Goal: Task Accomplishment & Management: Manage account settings

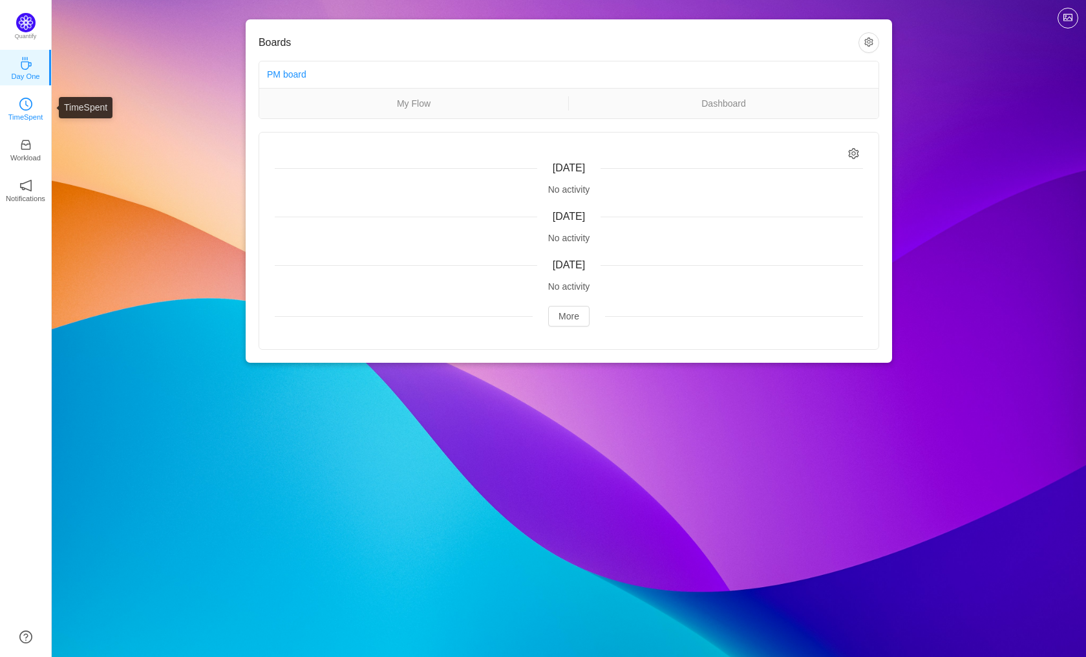
click at [13, 112] on p "TimeSpent" at bounding box center [25, 117] width 35 height 12
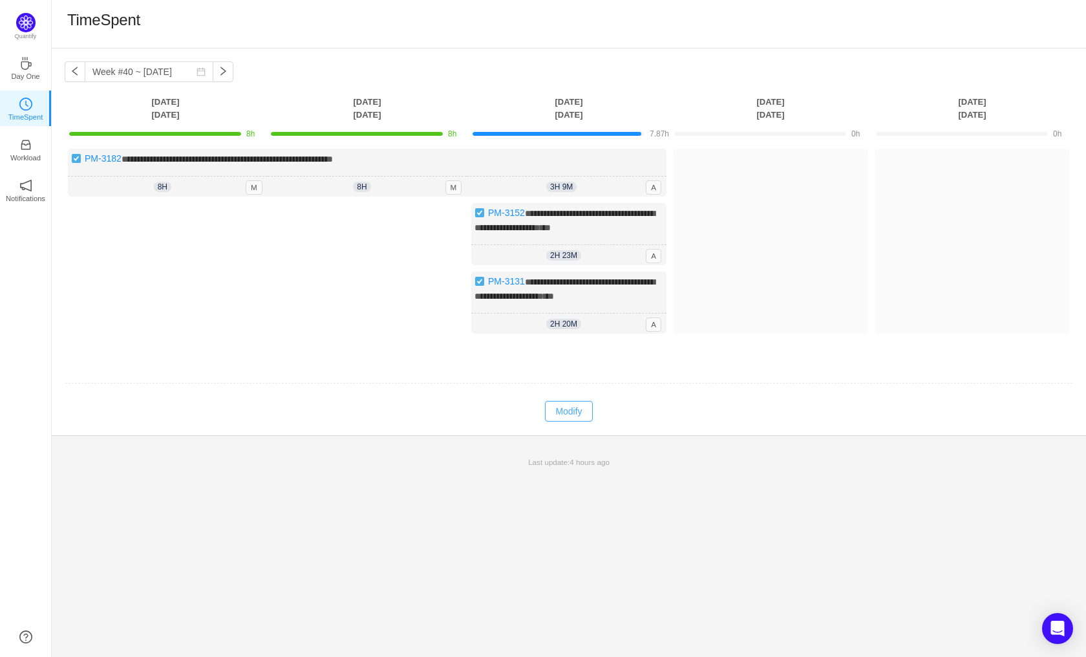
click at [569, 421] on button "Modify" at bounding box center [568, 411] width 47 height 21
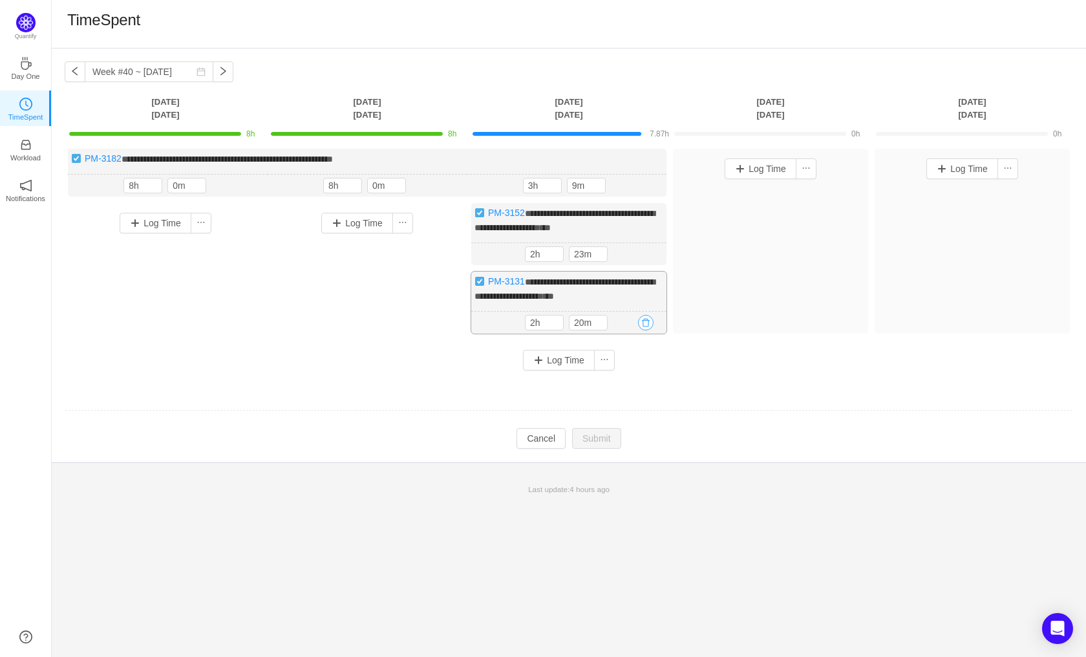
click at [644, 330] on button "button" at bounding box center [646, 323] width 16 height 16
click at [636, 390] on button "Yes" at bounding box center [631, 389] width 25 height 16
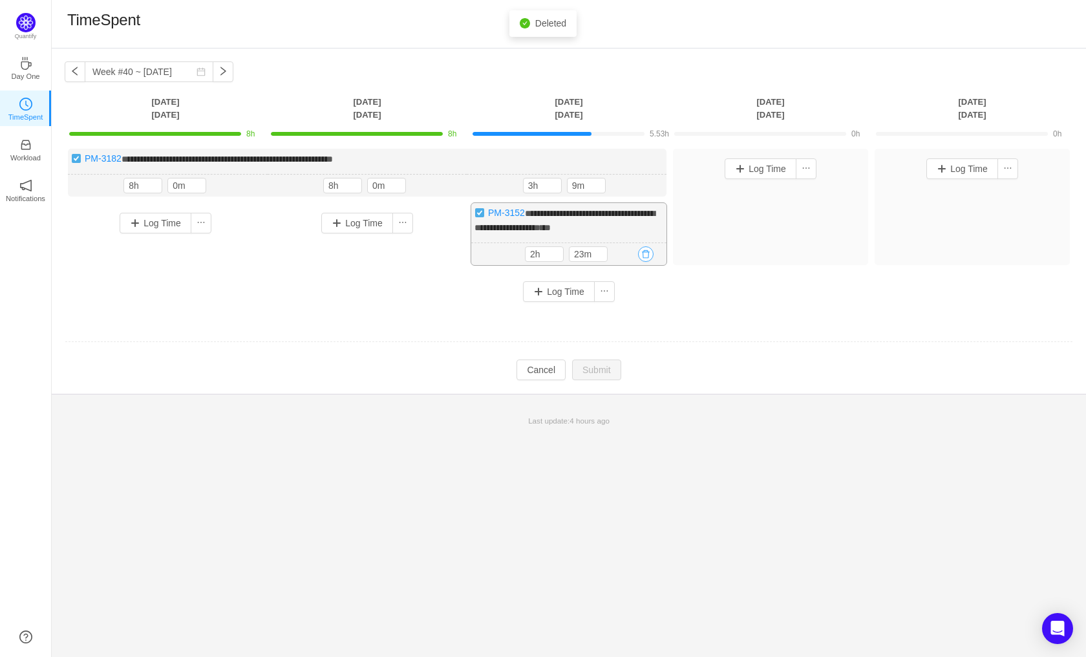
click at [648, 262] on button "button" at bounding box center [646, 254] width 16 height 16
click at [637, 323] on button "Yes" at bounding box center [631, 322] width 25 height 16
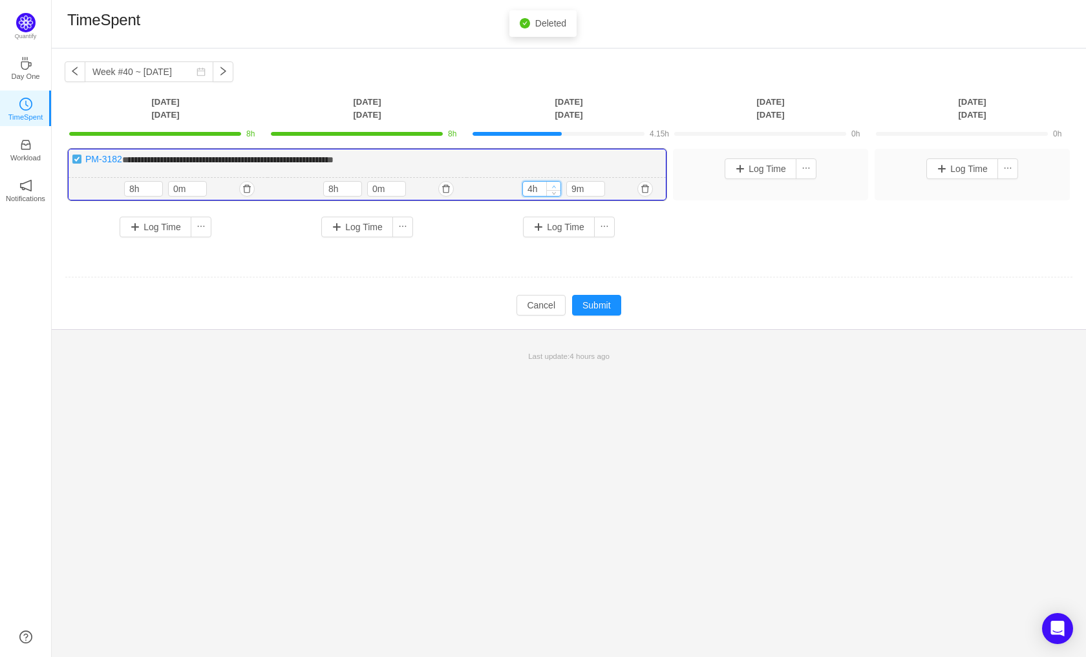
click at [554, 186] on icon "icon: up" at bounding box center [554, 186] width 5 height 5
type input "8h"
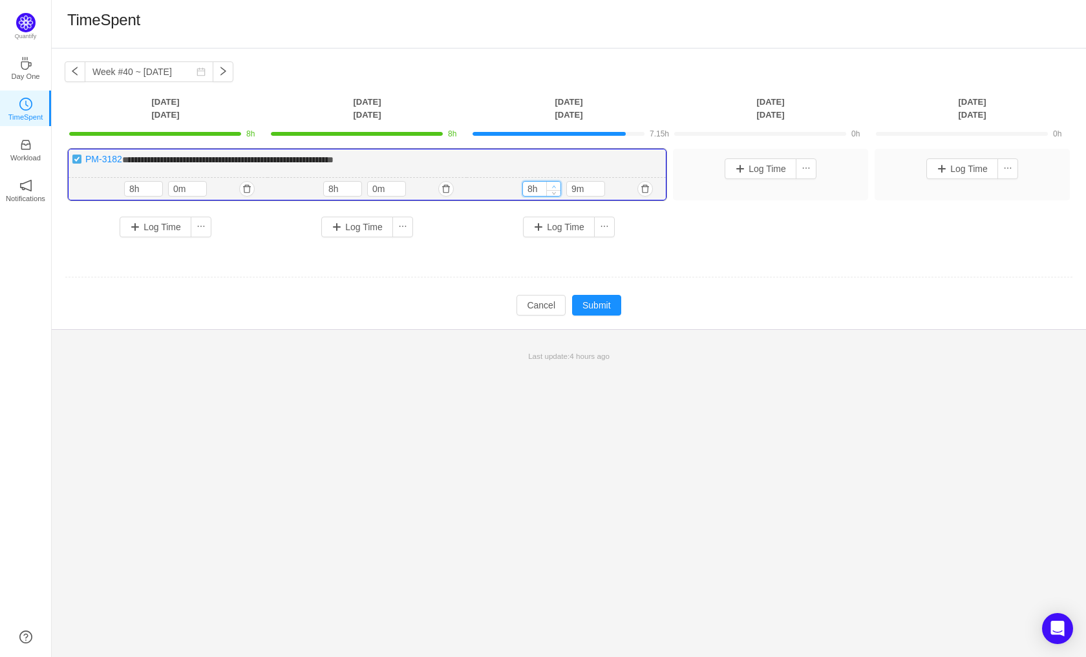
click at [554, 186] on icon "icon: up" at bounding box center [554, 186] width 5 height 5
type input "0m"
click at [599, 194] on icon "icon: down" at bounding box center [598, 191] width 5 height 5
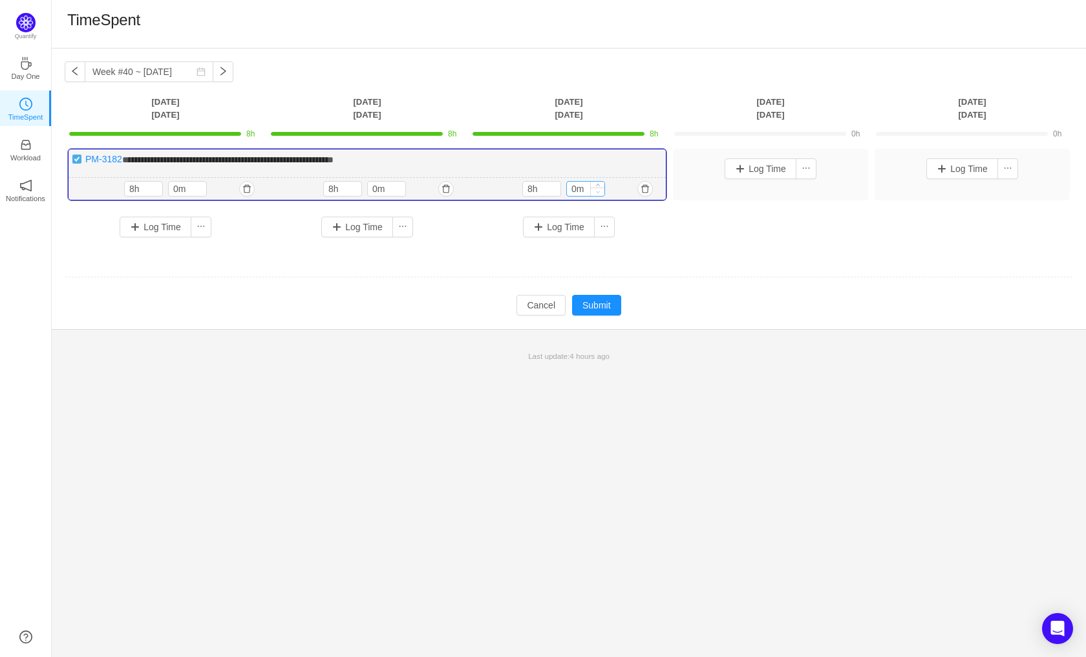
click at [599, 194] on icon "icon: down" at bounding box center [598, 191] width 5 height 5
click at [601, 304] on button "Submit" at bounding box center [596, 305] width 49 height 21
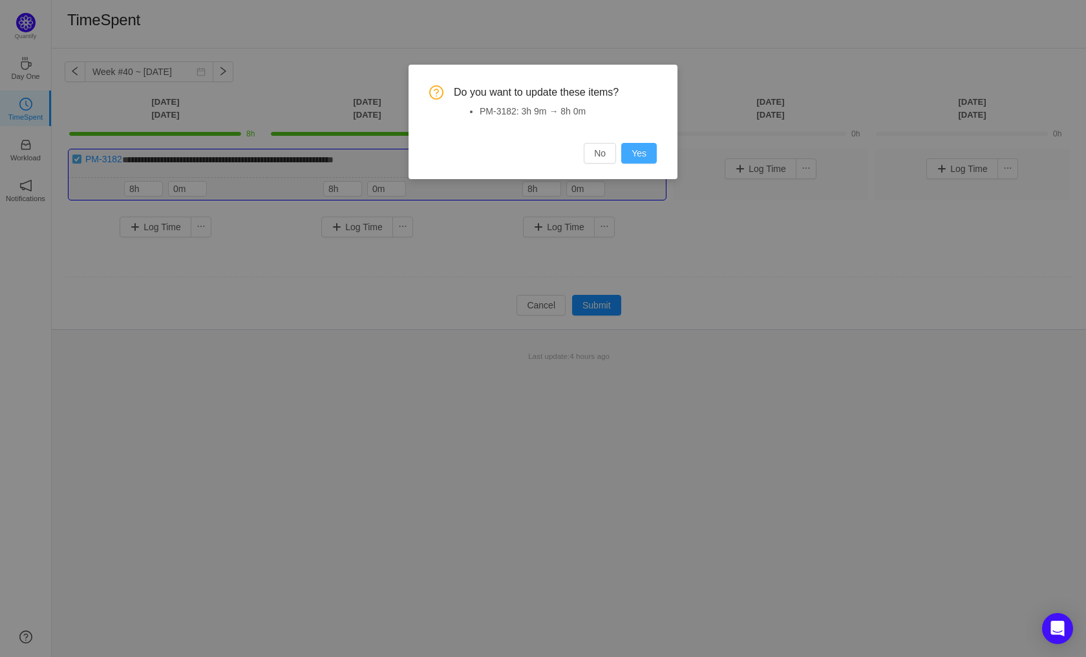
click at [637, 160] on button "Yes" at bounding box center [639, 153] width 36 height 21
